Goal: Book appointment/travel/reservation

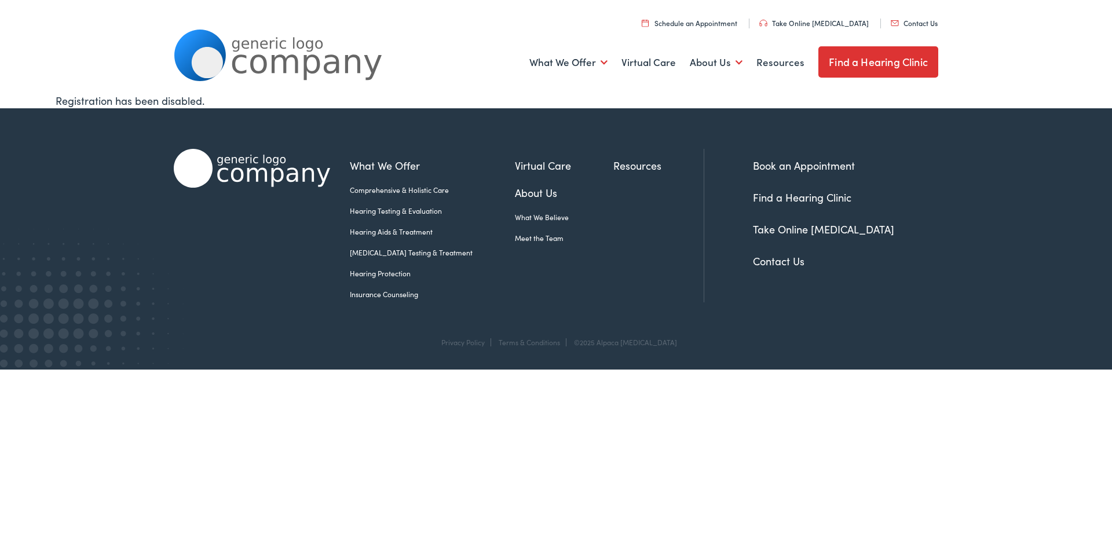
click at [398, 271] on link "Hearing Protection" at bounding box center [432, 273] width 165 height 10
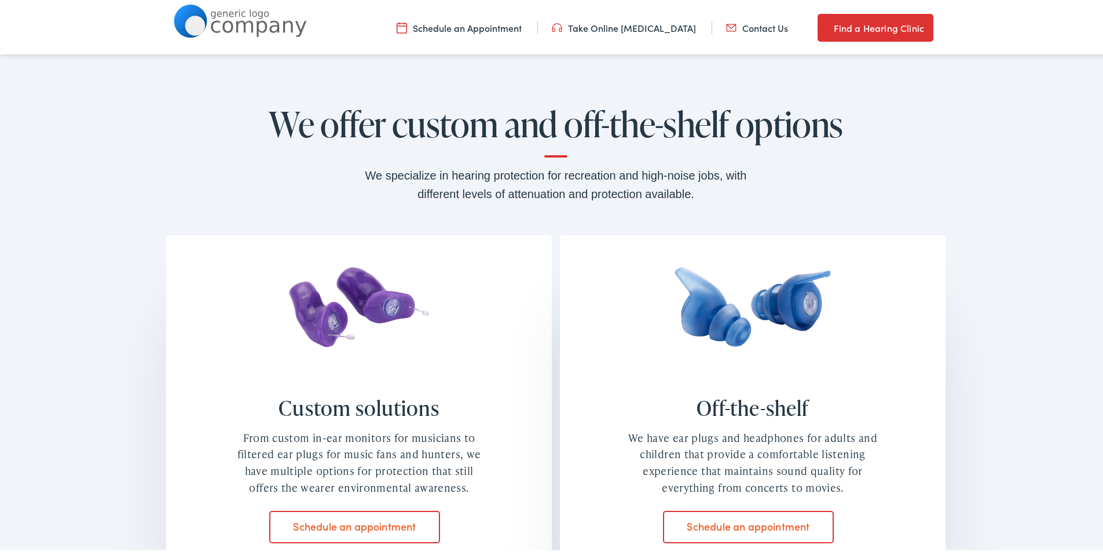
scroll to position [984, 0]
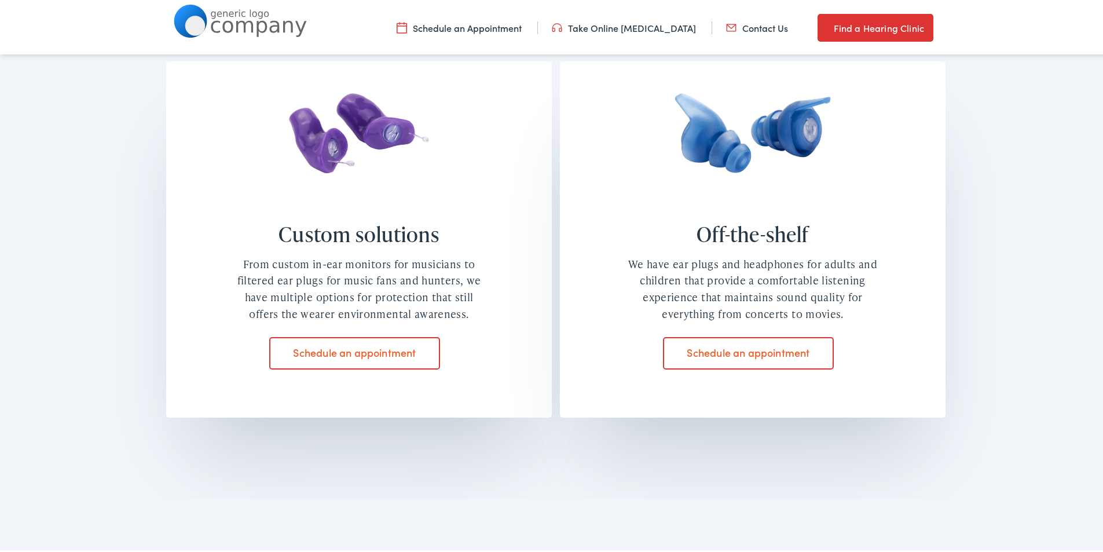
click at [379, 347] on link "Schedule an appointment" at bounding box center [354, 351] width 171 height 32
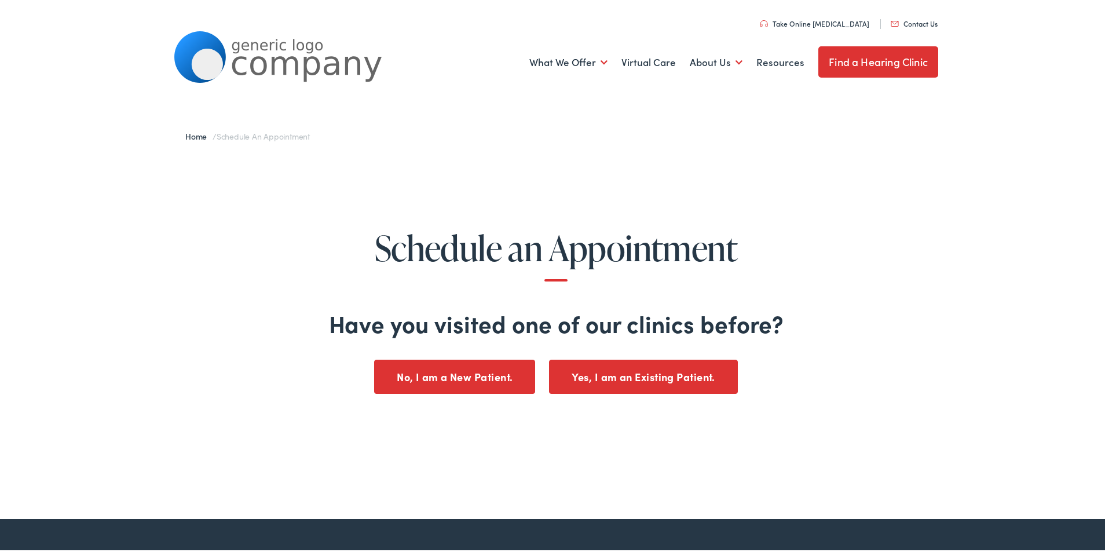
click at [482, 373] on button "No, I am a New Patient." at bounding box center [454, 375] width 161 height 34
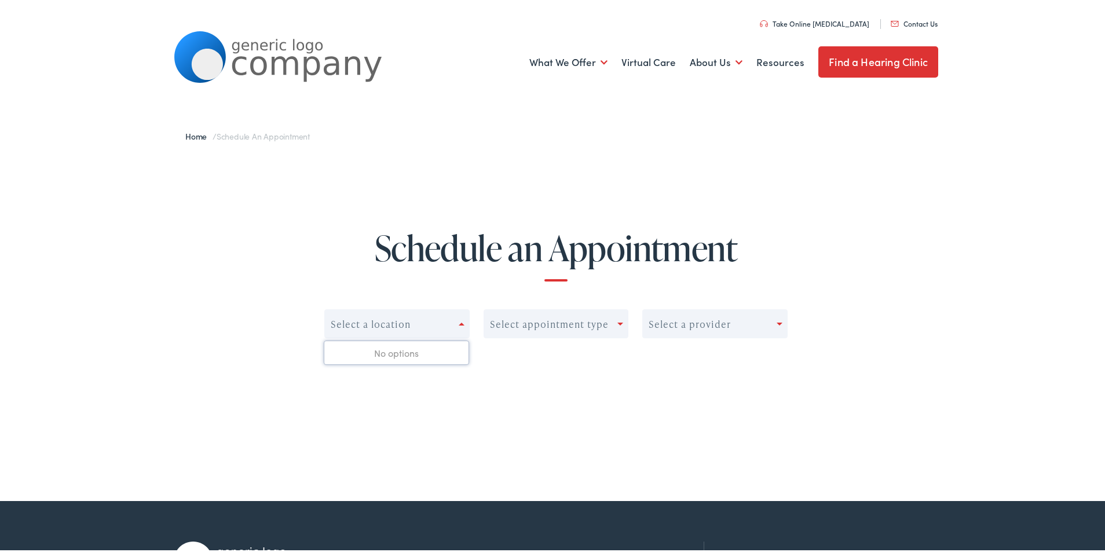
click at [459, 318] on div at bounding box center [464, 322] width 10 height 16
click at [420, 352] on div "No options" at bounding box center [396, 350] width 144 height 23
click at [423, 312] on div "Select a location" at bounding box center [396, 321] width 145 height 29
click at [423, 314] on div "Select a location" at bounding box center [392, 322] width 134 height 16
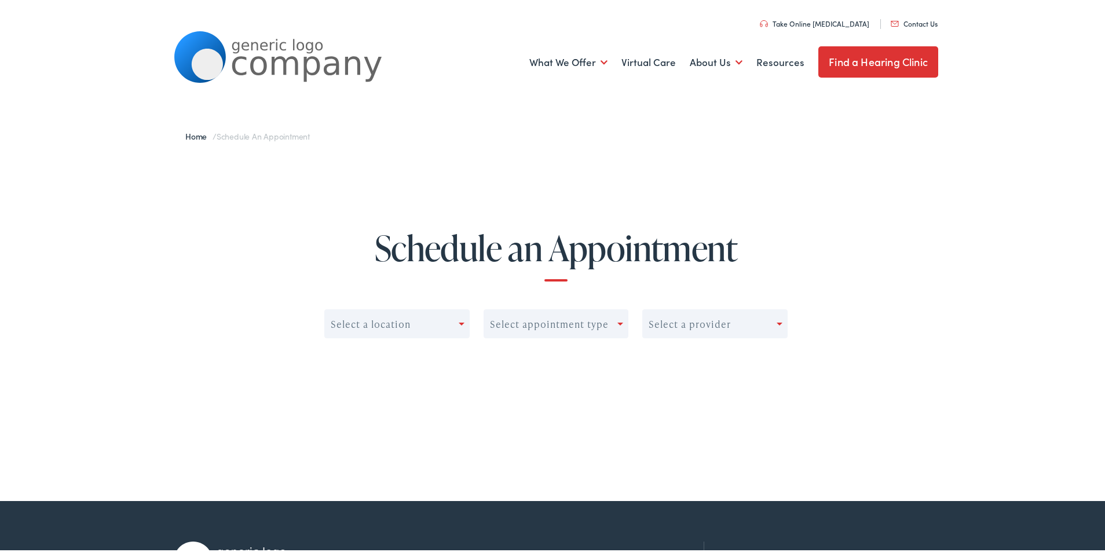
click at [546, 311] on div "Select appointment type" at bounding box center [556, 321] width 145 height 29
click at [731, 330] on div "Select a provider" at bounding box center [710, 322] width 134 height 16
click at [731, 324] on div "Select a provider" at bounding box center [710, 322] width 134 height 16
